Goal: Navigation & Orientation: Understand site structure

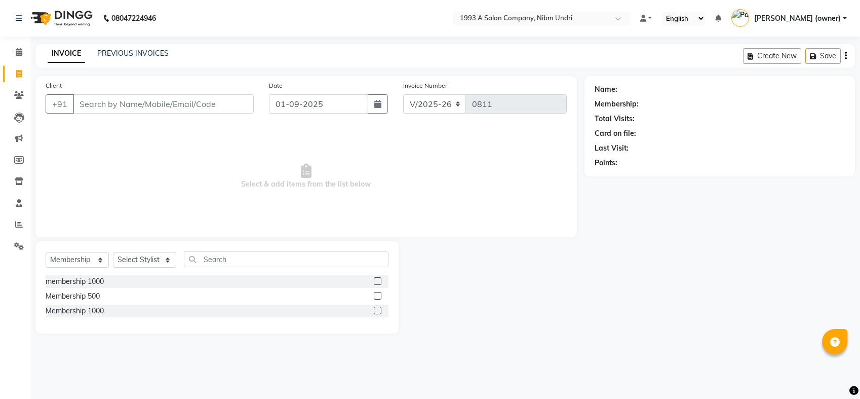
select select "5137"
select select "membership"
click at [19, 124] on link "Leads" at bounding box center [15, 117] width 24 height 17
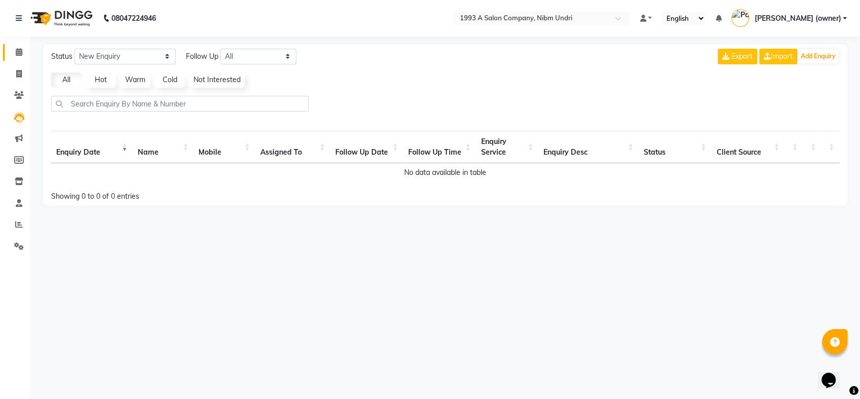
click at [17, 59] on link "Calendar" at bounding box center [15, 52] width 24 height 17
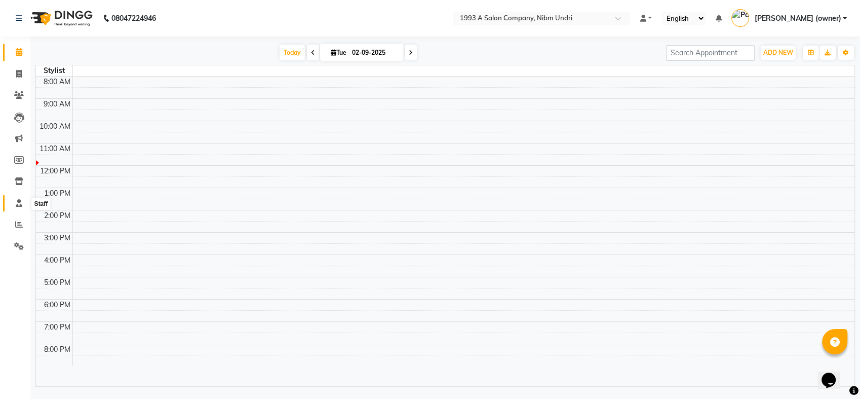
click at [21, 205] on icon at bounding box center [19, 203] width 7 height 8
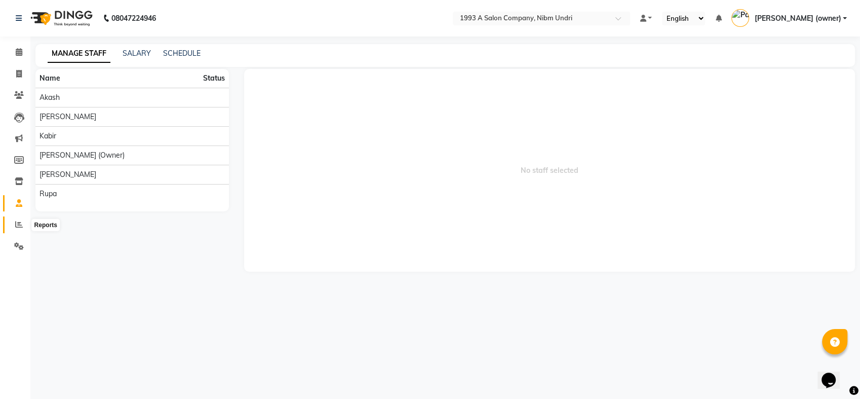
click at [16, 225] on icon at bounding box center [19, 224] width 8 height 8
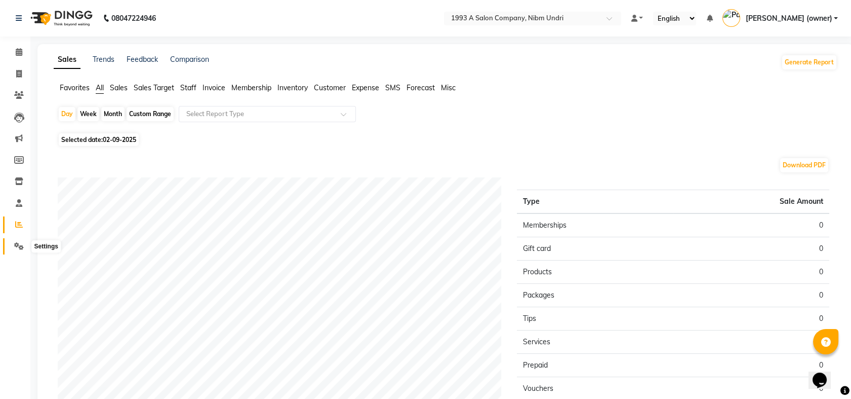
click at [16, 244] on icon at bounding box center [19, 246] width 10 height 8
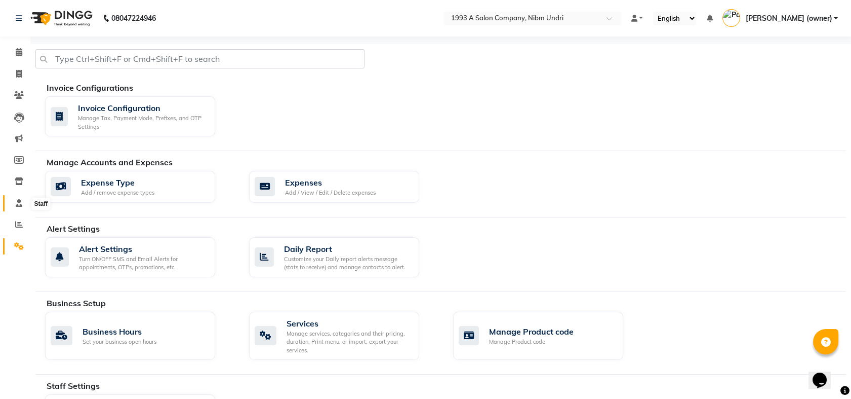
click at [16, 203] on icon at bounding box center [19, 203] width 7 height 8
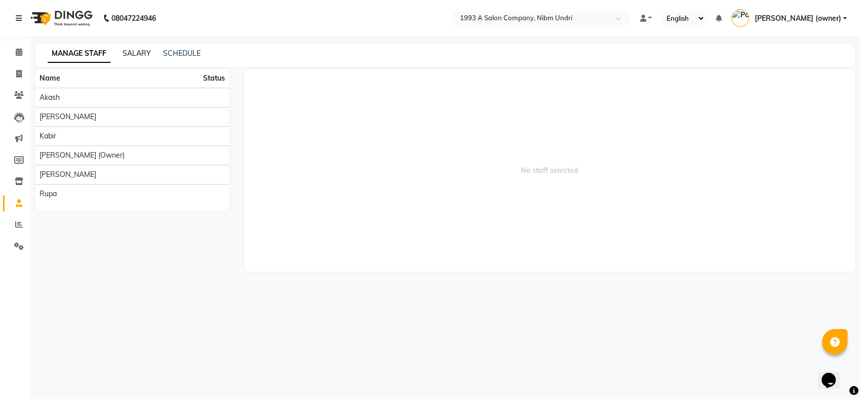
click at [136, 55] on link "SALARY" at bounding box center [137, 53] width 28 height 9
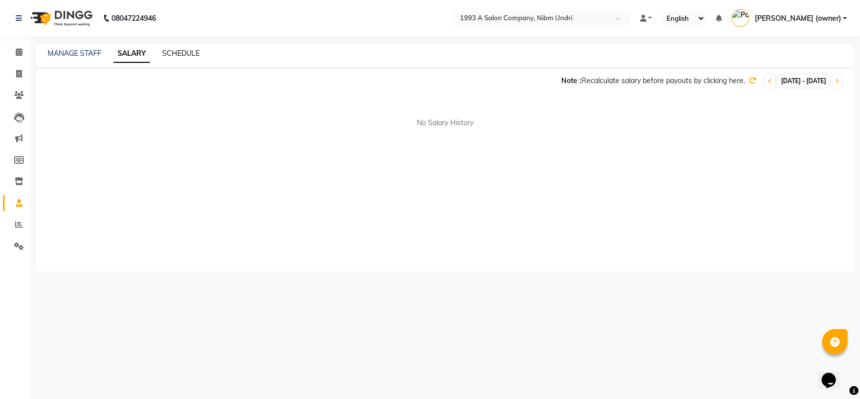
click at [185, 56] on link "SCHEDULE" at bounding box center [180, 53] width 37 height 9
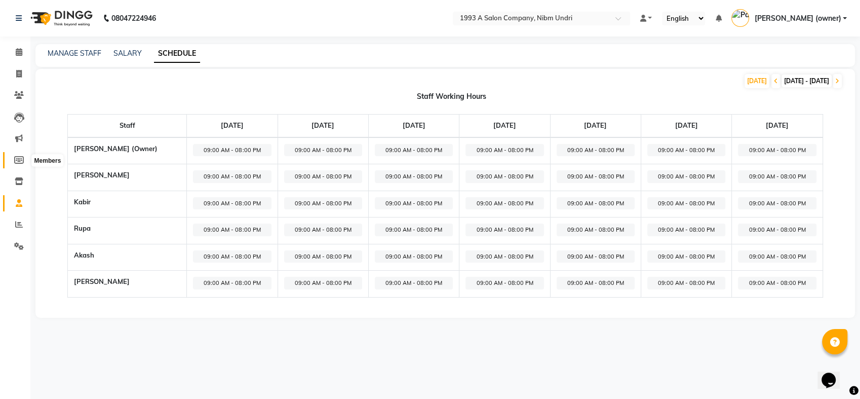
click at [16, 162] on icon at bounding box center [19, 160] width 10 height 8
select select
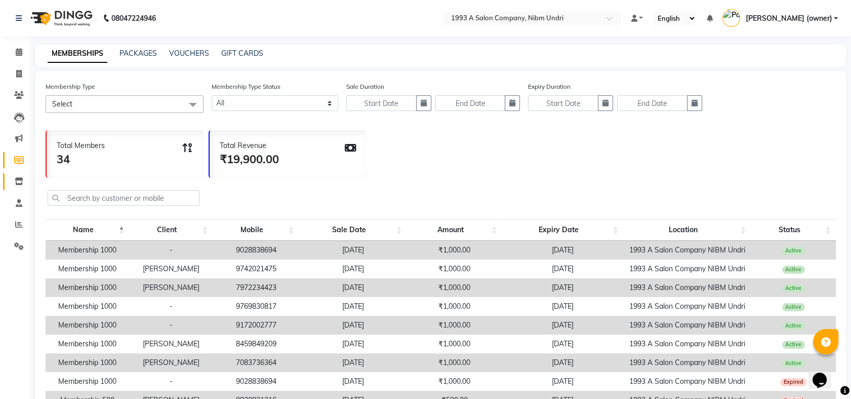
click at [14, 189] on link "Inventory" at bounding box center [15, 181] width 24 height 17
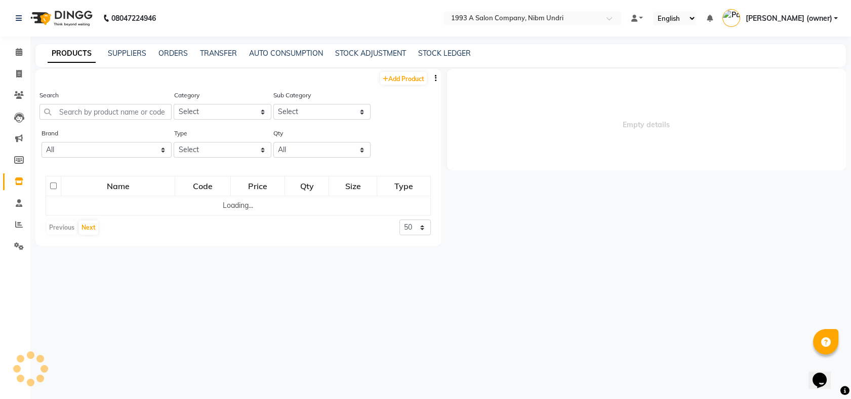
select select
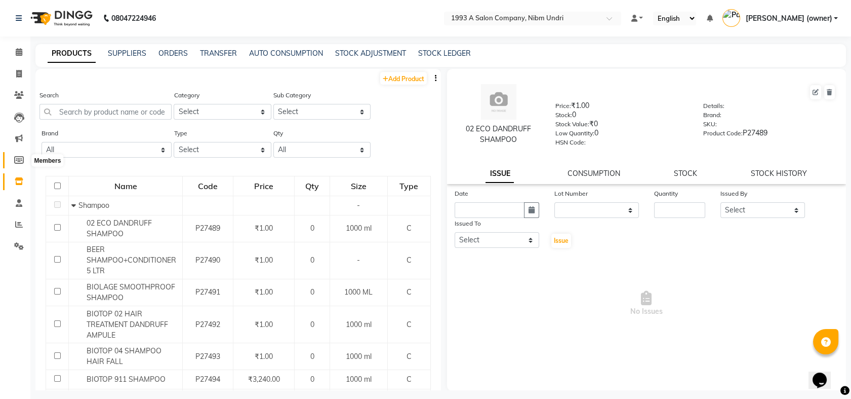
click at [21, 158] on icon at bounding box center [19, 160] width 10 height 8
select select
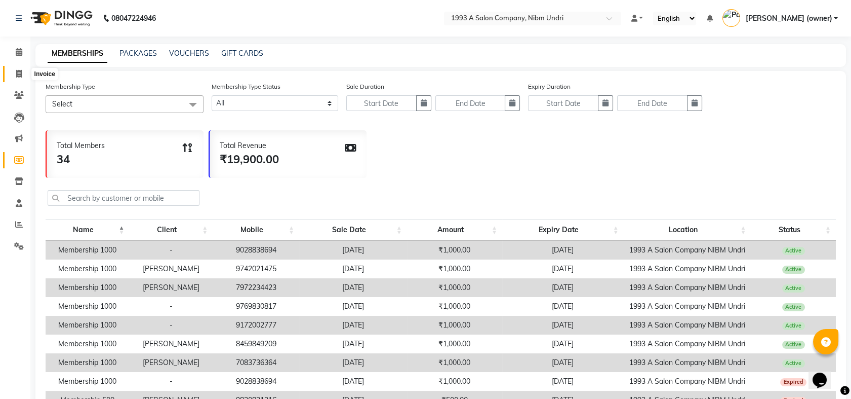
click at [20, 68] on span at bounding box center [19, 74] width 18 height 12
select select "5137"
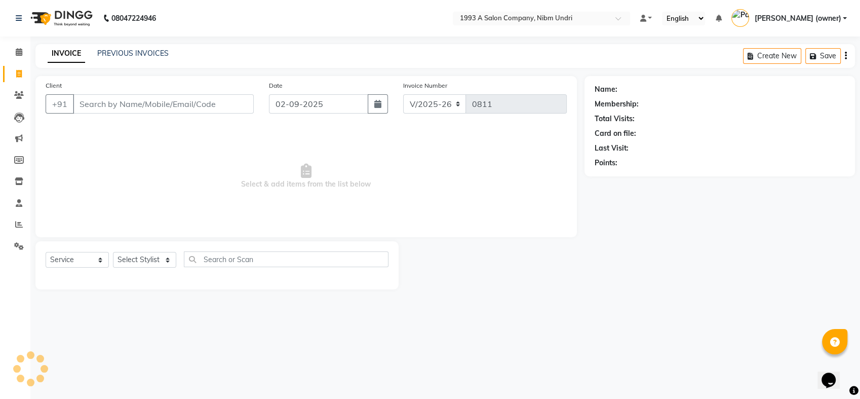
select select "membership"
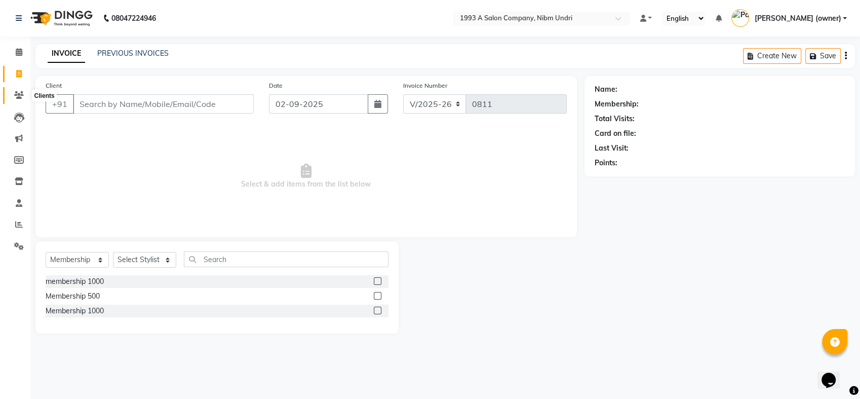
click at [18, 94] on icon at bounding box center [19, 95] width 10 height 8
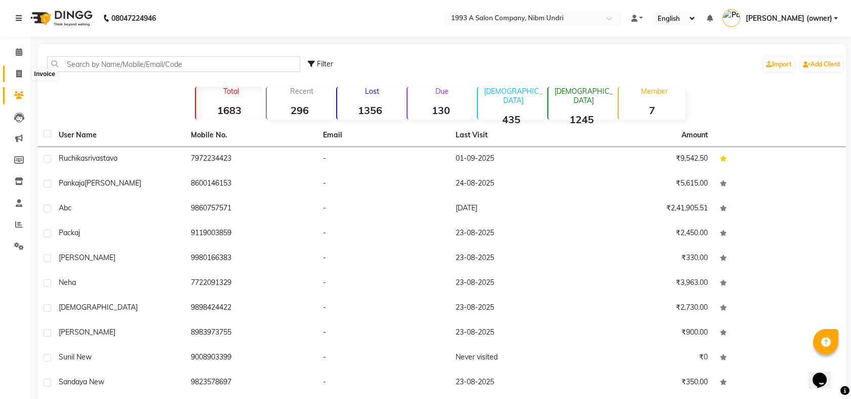
click at [17, 70] on icon at bounding box center [19, 74] width 6 height 8
select select "5137"
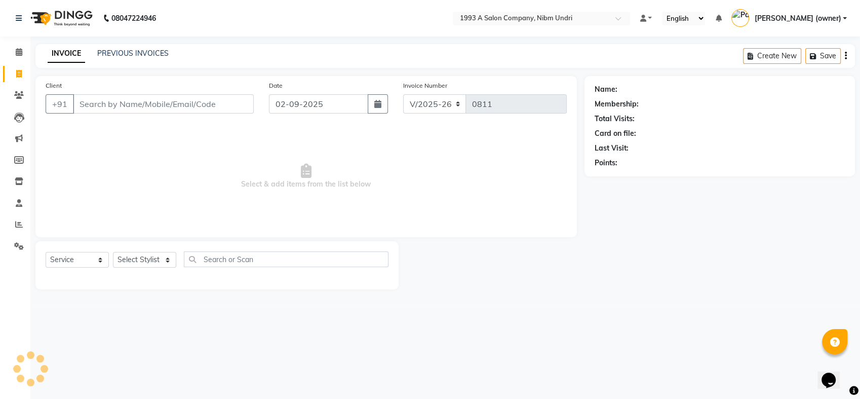
select select "membership"
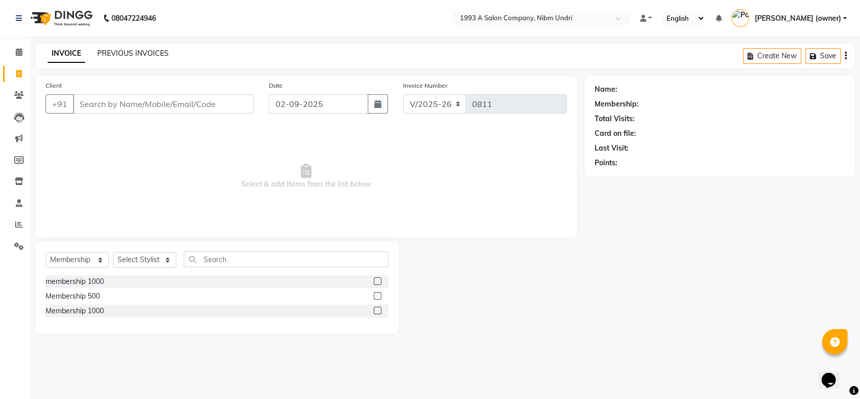
click at [115, 56] on link "PREVIOUS INVOICES" at bounding box center [132, 53] width 71 height 9
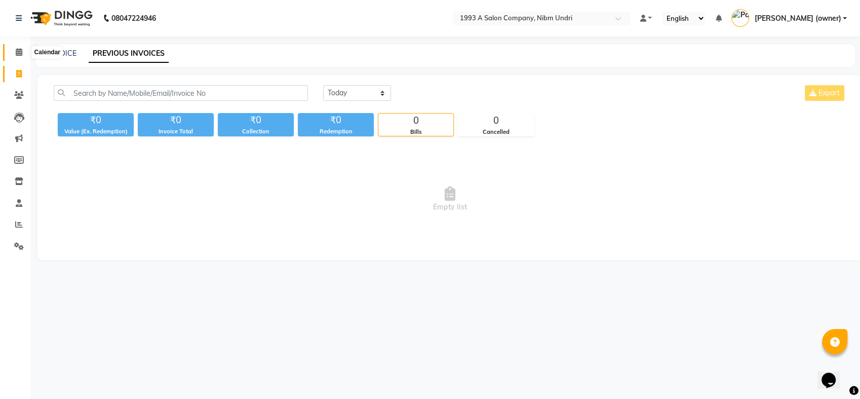
click at [12, 50] on span at bounding box center [19, 53] width 18 height 12
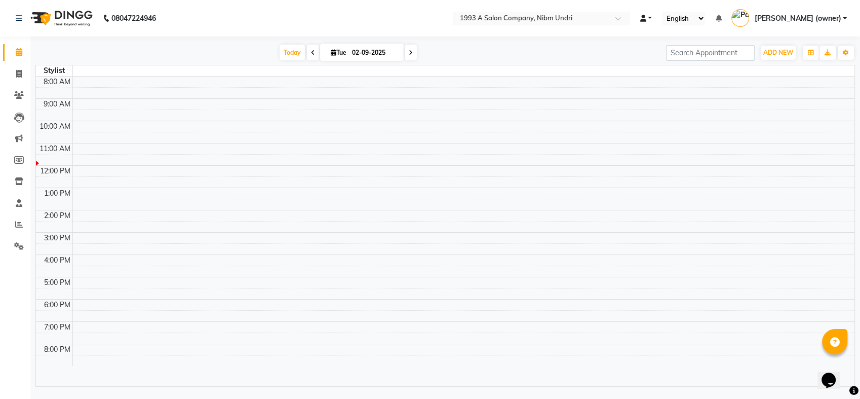
click at [646, 17] on span at bounding box center [643, 18] width 6 height 7
click at [20, 70] on icon at bounding box center [19, 74] width 6 height 8
select select "5137"
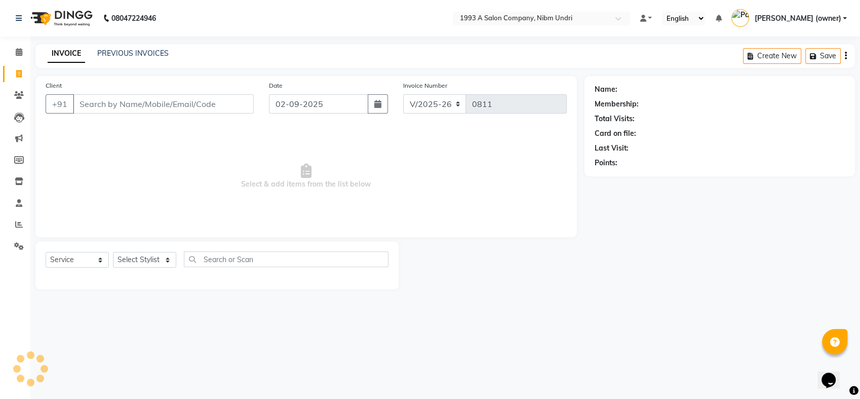
select select "membership"
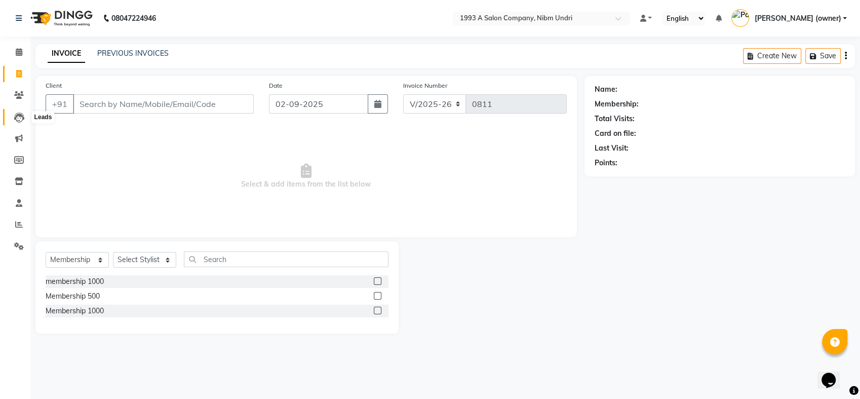
click at [16, 115] on icon at bounding box center [19, 117] width 10 height 10
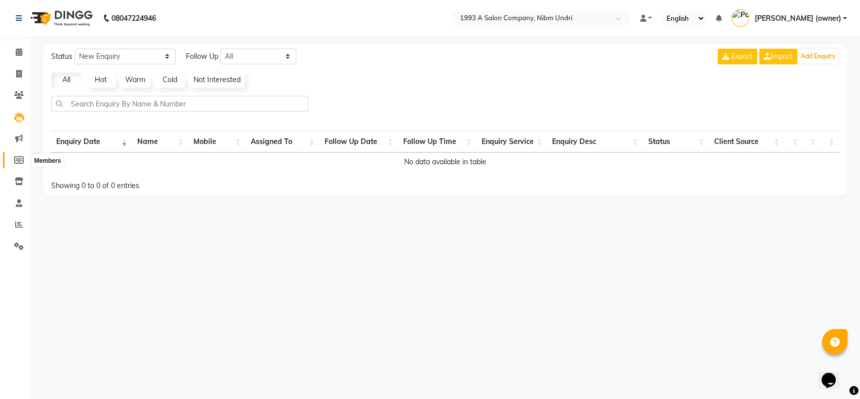
click at [13, 162] on span at bounding box center [19, 160] width 18 height 12
select select
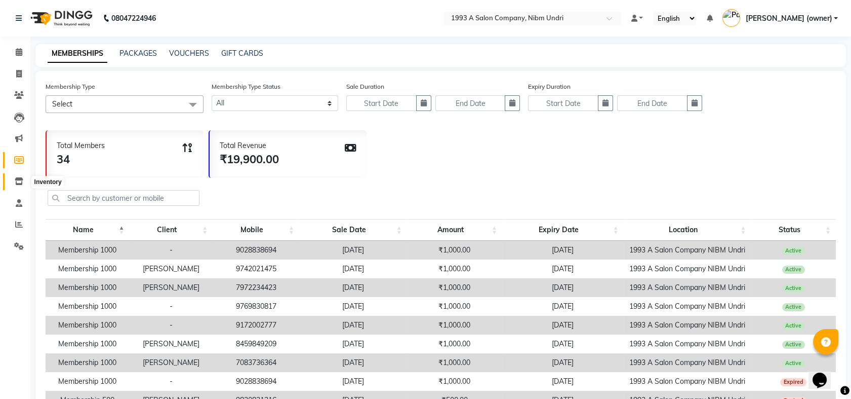
click at [13, 182] on span at bounding box center [19, 182] width 18 height 12
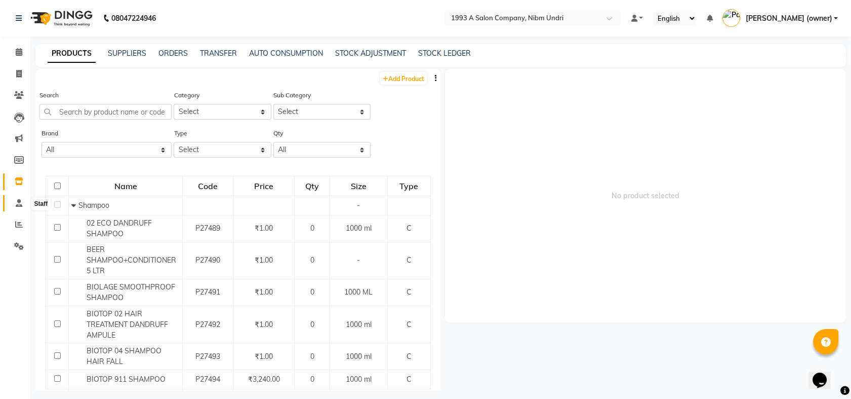
click at [18, 206] on icon at bounding box center [19, 203] width 7 height 8
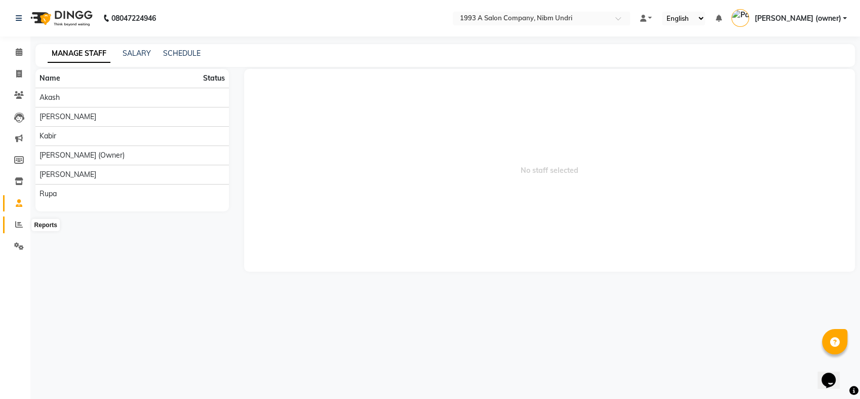
click at [16, 223] on icon at bounding box center [19, 224] width 8 height 8
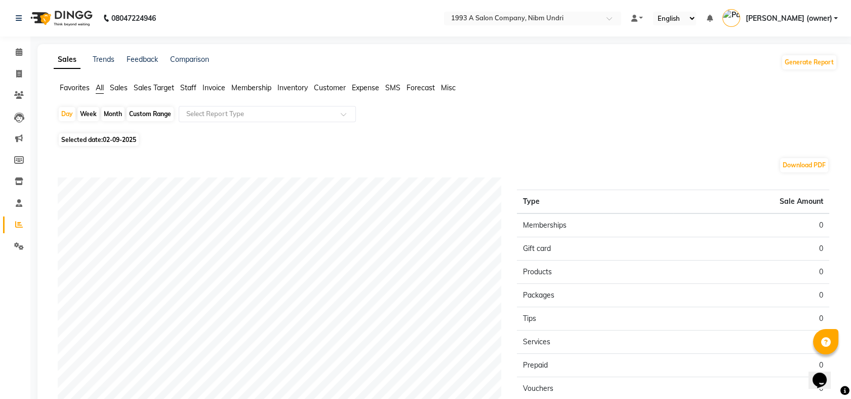
click at [191, 88] on span "Staff" at bounding box center [188, 87] width 16 height 9
